Goal: Task Accomplishment & Management: Complete application form

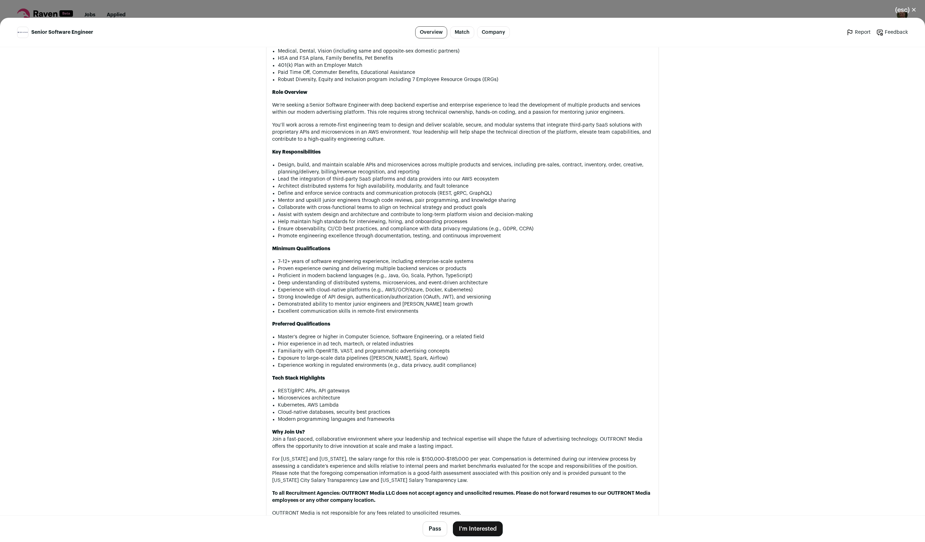
scroll to position [474, 0]
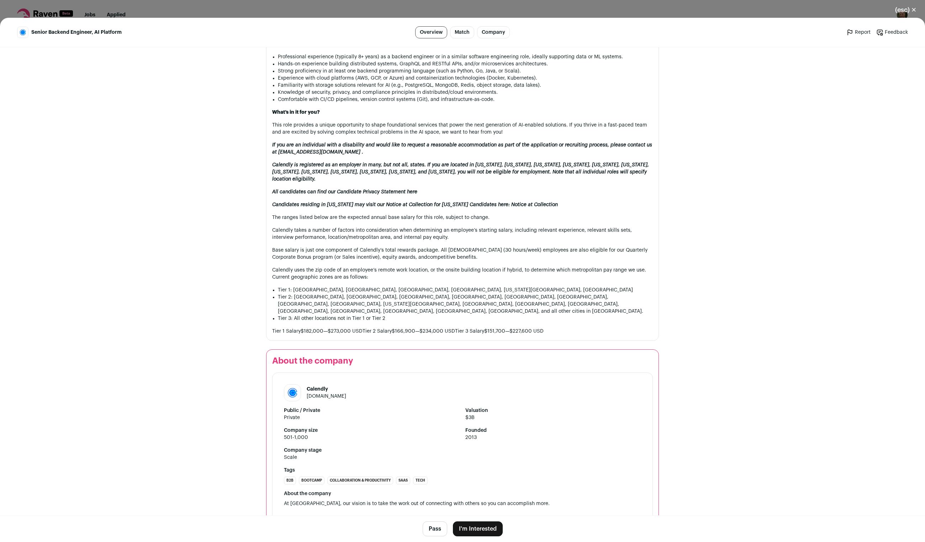
scroll to position [523, 0]
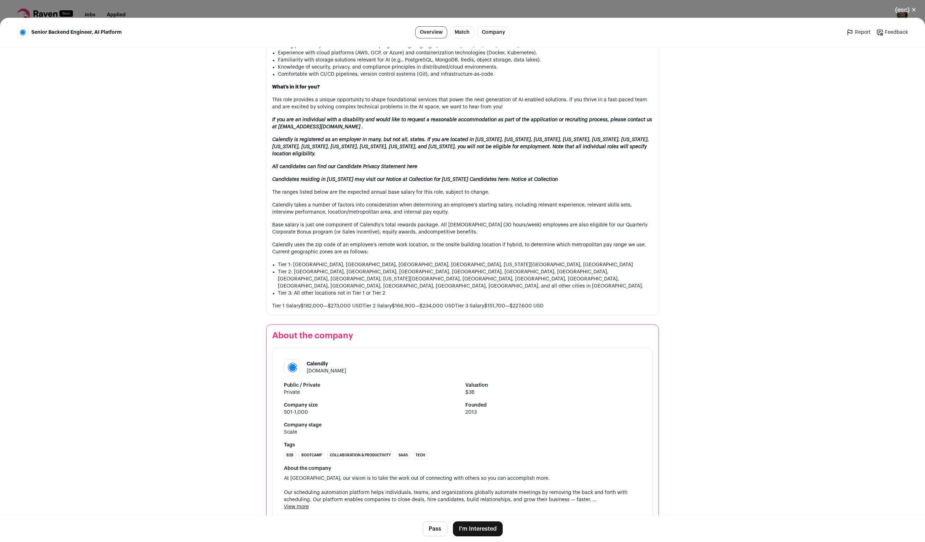
click at [481, 528] on button "I'm Interested" at bounding box center [478, 529] width 50 height 15
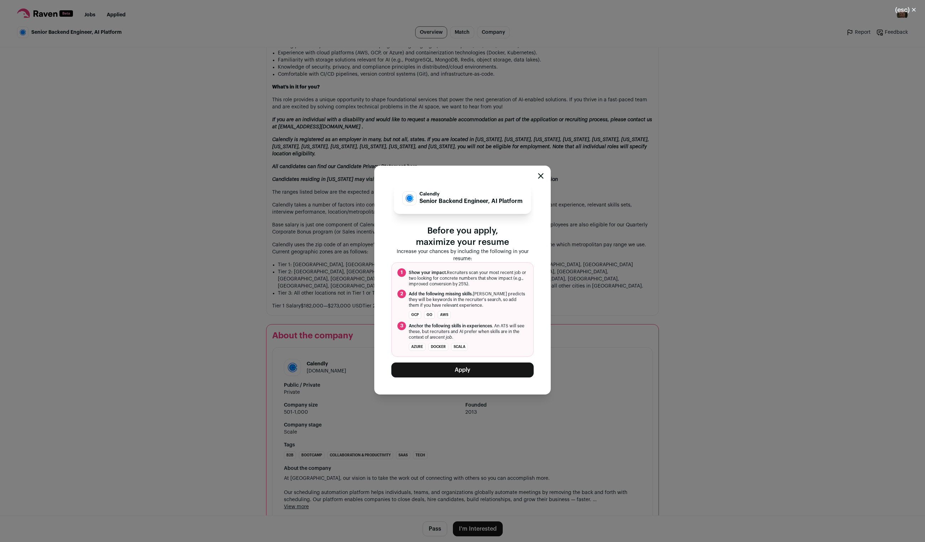
click at [460, 371] on button "Apply" at bounding box center [462, 370] width 142 height 15
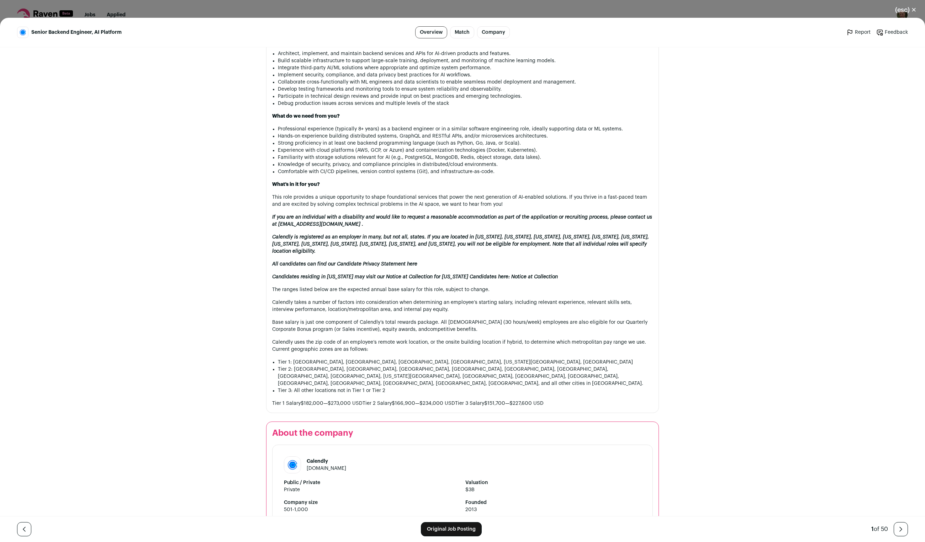
scroll to position [522, 0]
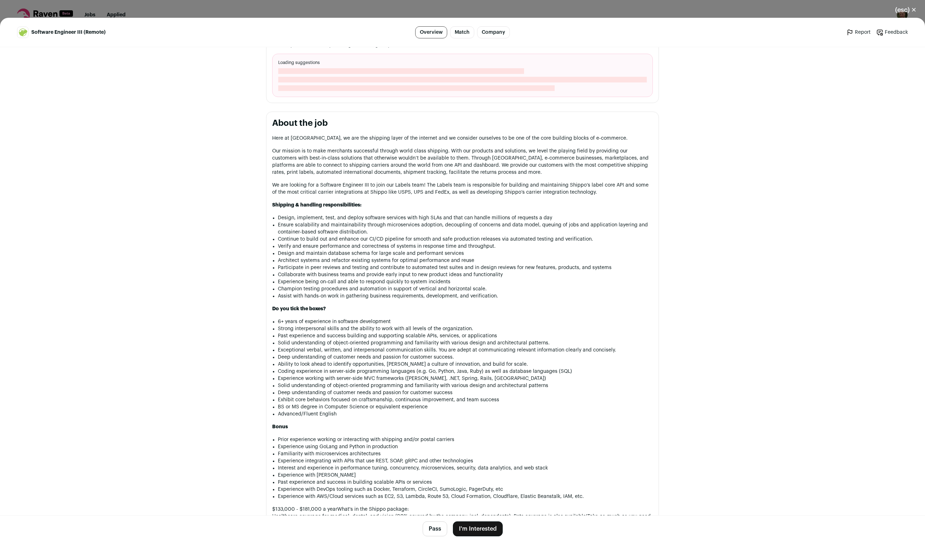
scroll to position [256, 0]
